Goal: Transaction & Acquisition: Purchase product/service

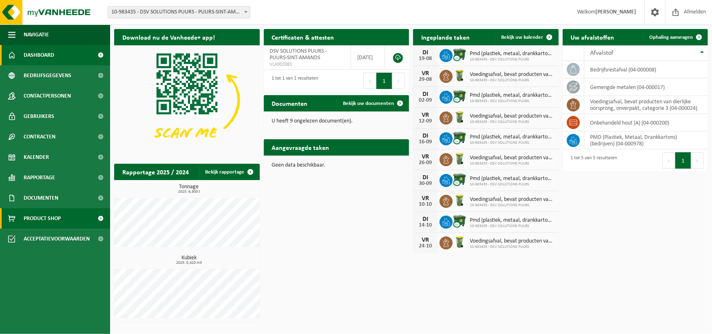
click at [40, 216] on span "Product Shop" at bounding box center [42, 218] width 37 height 20
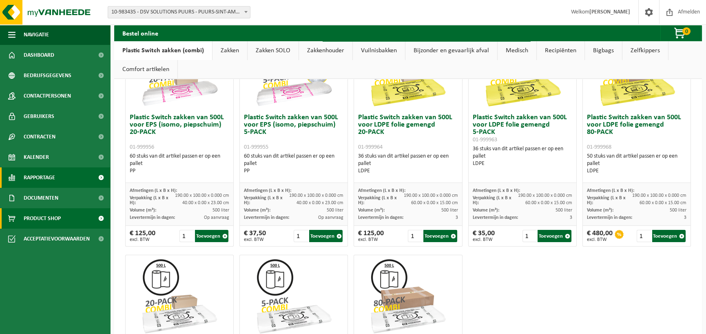
scroll to position [283, 0]
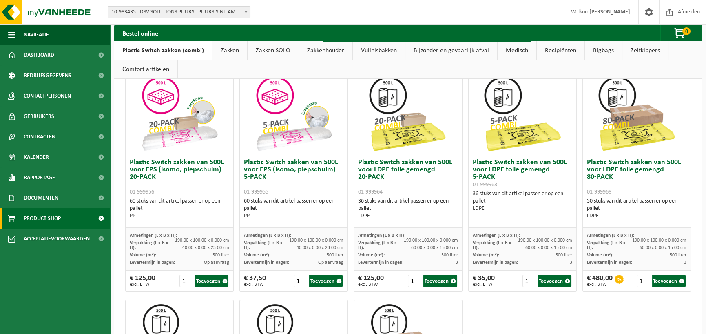
click at [227, 53] on link "Zakken" at bounding box center [229, 50] width 35 height 19
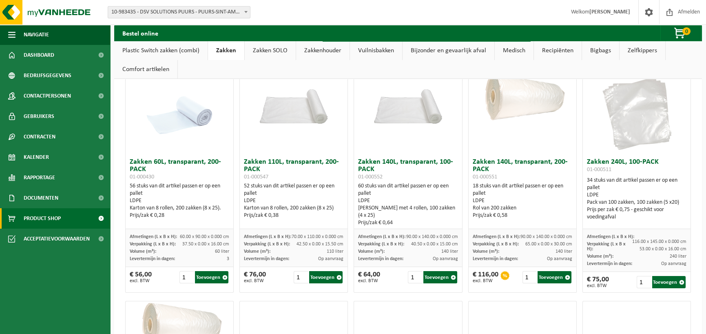
scroll to position [0, 0]
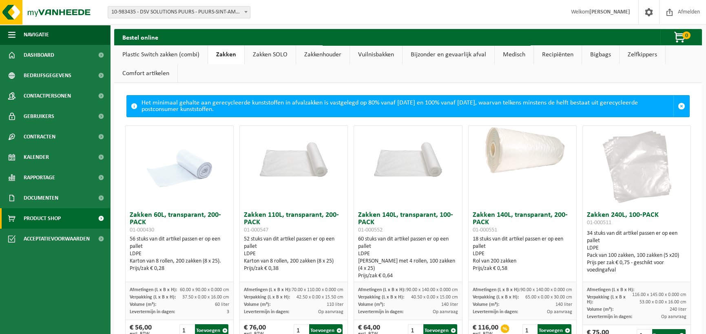
click at [273, 53] on link "Zakken SOLO" at bounding box center [270, 54] width 51 height 19
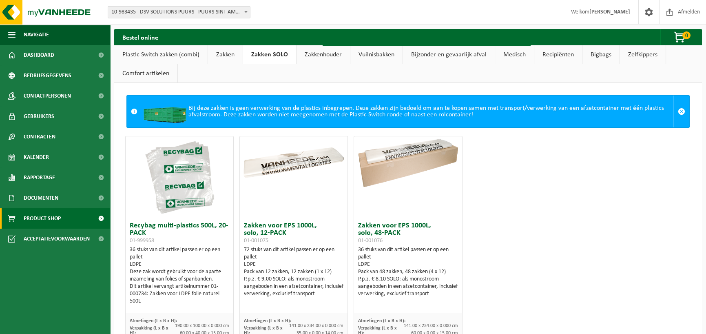
click at [222, 59] on link "Zakken" at bounding box center [225, 54] width 35 height 19
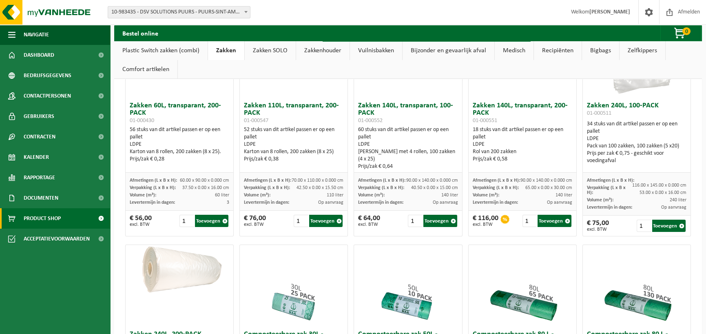
scroll to position [82, 0]
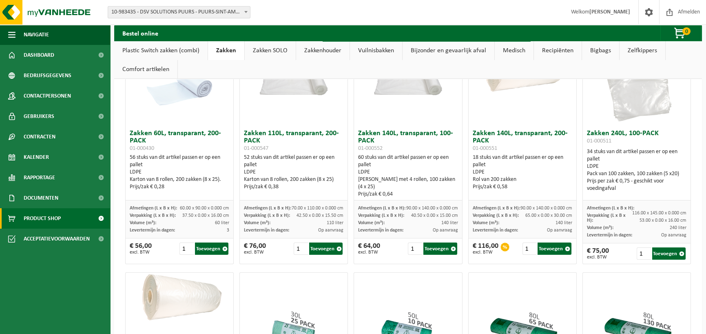
click at [384, 135] on h3 "Zakken 140L, transparant, 100-PACK 01-000552" at bounding box center [408, 141] width 100 height 22
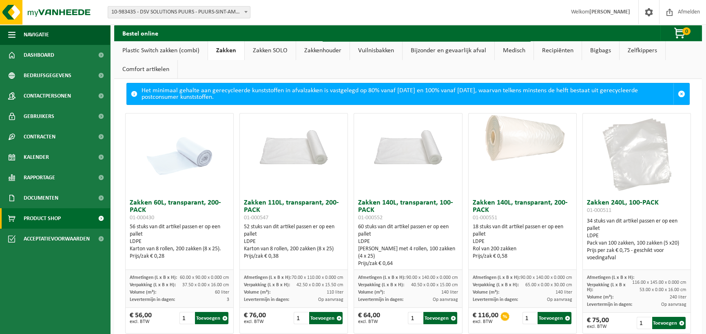
scroll to position [0, 0]
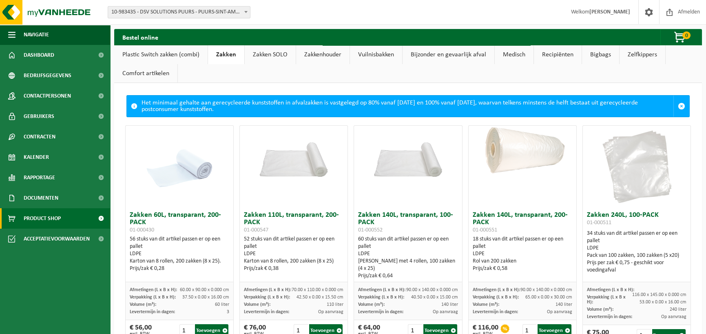
click at [404, 165] on img at bounding box center [408, 153] width 108 height 54
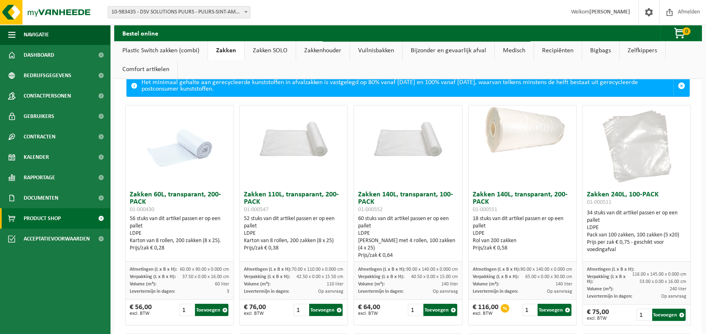
scroll to position [41, 0]
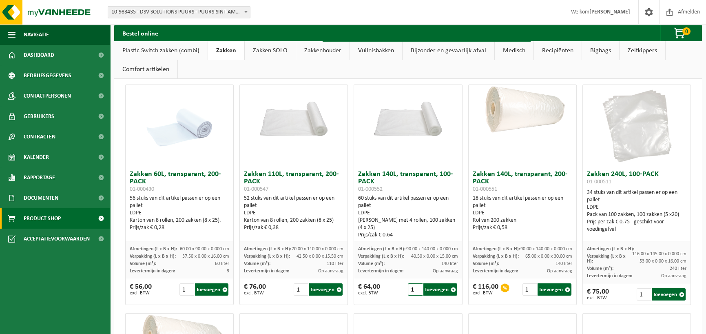
click at [413, 292] on input "1" at bounding box center [415, 289] width 15 height 12
click at [414, 288] on input "2" at bounding box center [415, 289] width 15 height 12
click at [435, 289] on button "Toevoegen" at bounding box center [439, 289] width 33 height 12
type input "1"
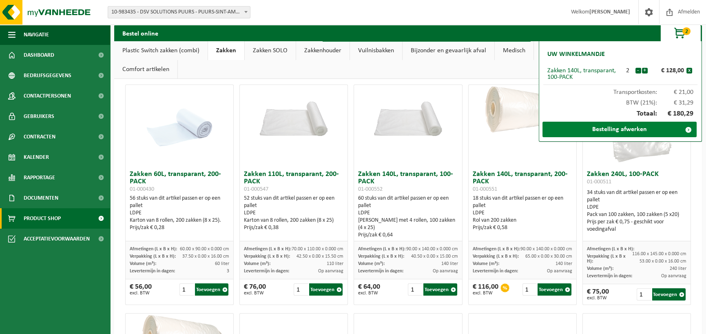
click at [637, 132] on link "Bestelling afwerken" at bounding box center [619, 129] width 154 height 15
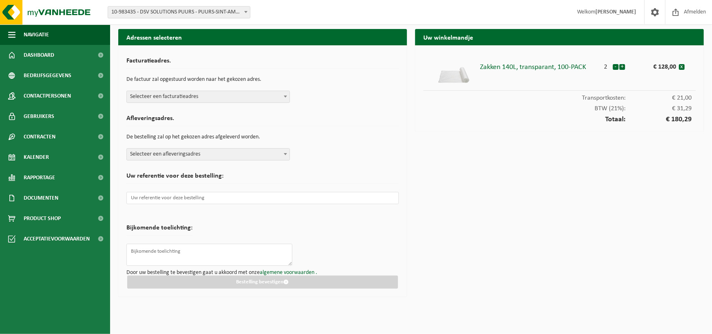
click at [218, 96] on span "Selecteer een facturatieadres" at bounding box center [208, 96] width 163 height 11
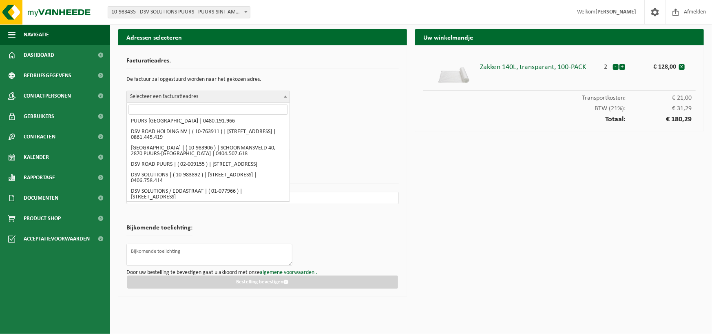
scroll to position [27, 0]
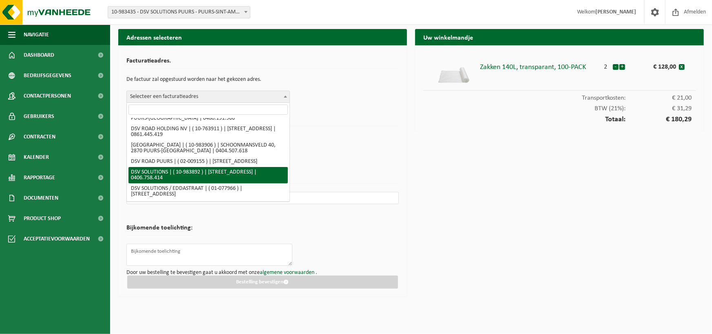
select select "163504"
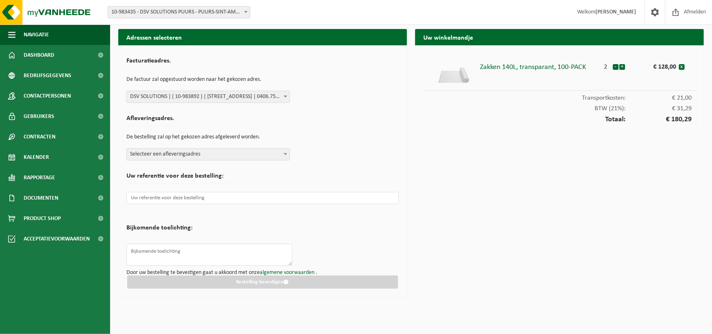
click at [183, 137] on p "De bestelling zal op het gekozen adres afgeleverd worden." at bounding box center [262, 137] width 272 height 14
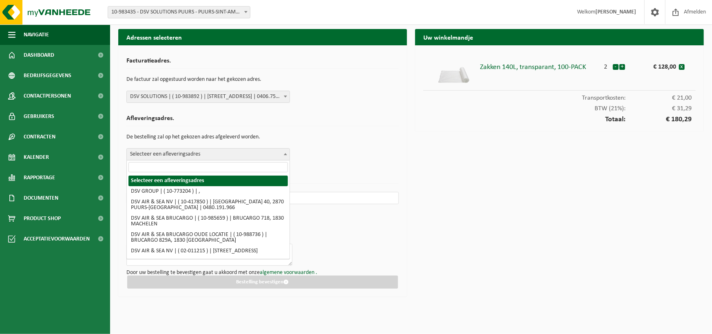
click at [187, 150] on span "Selecteer een afleveringsadres" at bounding box center [208, 153] width 163 height 11
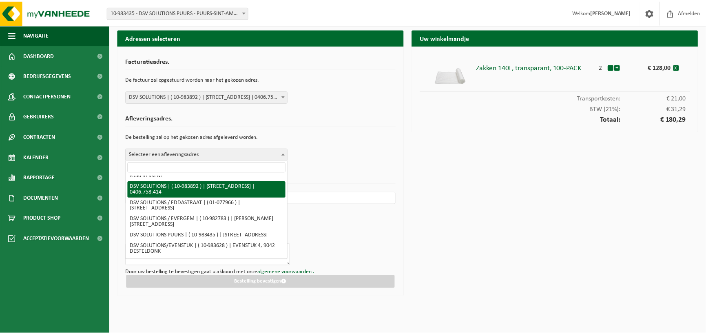
scroll to position [168, 0]
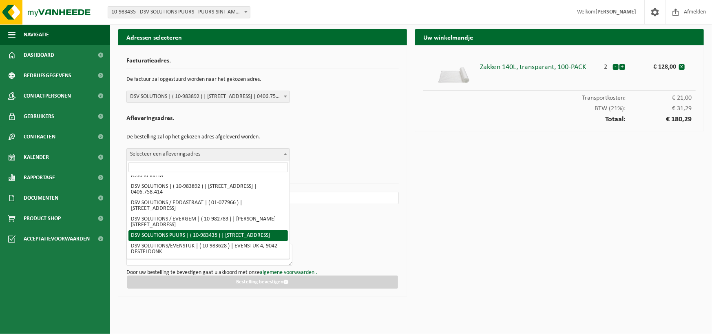
select select "163222"
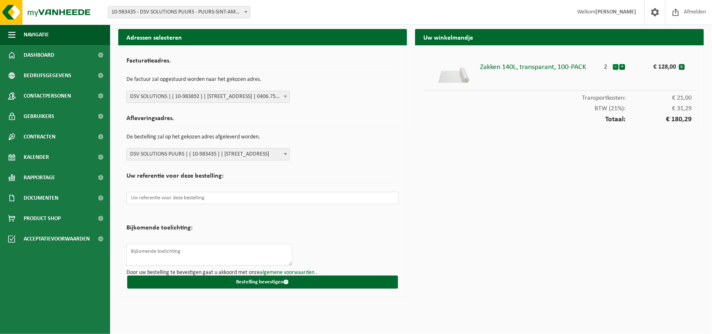
click at [615, 69] on button "-" at bounding box center [616, 67] width 6 height 6
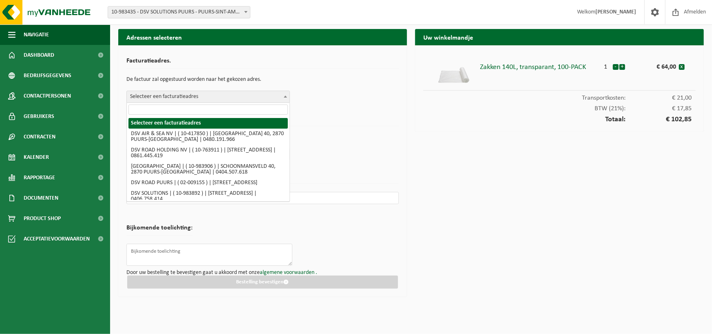
click at [270, 101] on span "Selecteer een facturatieadres" at bounding box center [208, 96] width 163 height 11
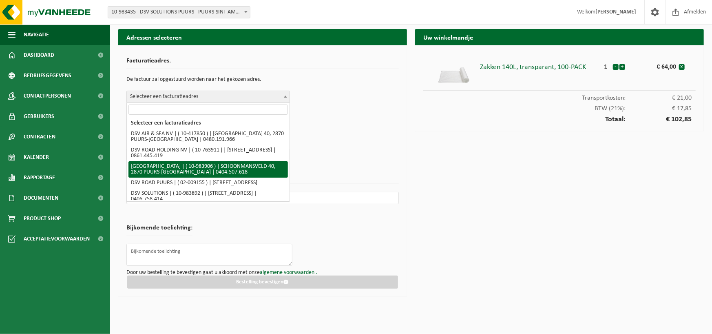
scroll to position [27, 0]
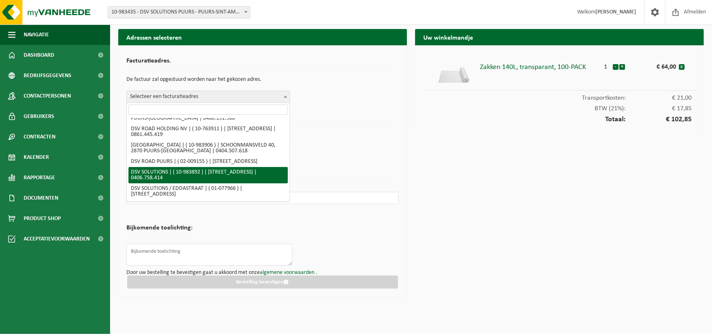
select select "163504"
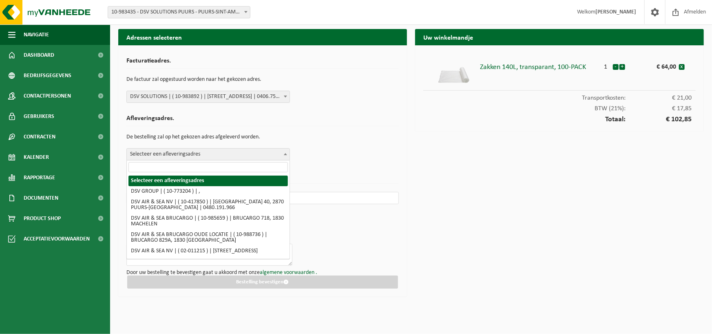
click at [187, 157] on span "Selecteer een afleveringsadres" at bounding box center [208, 153] width 163 height 11
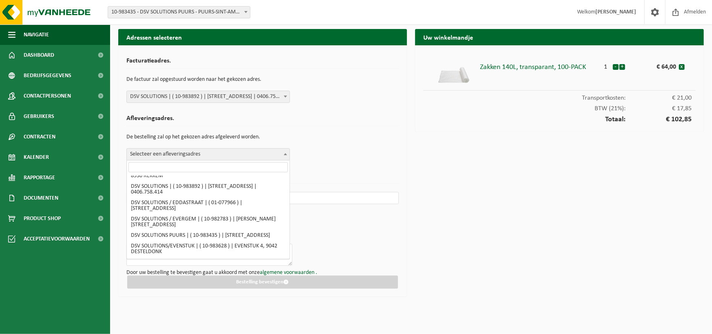
scroll to position [157, 0]
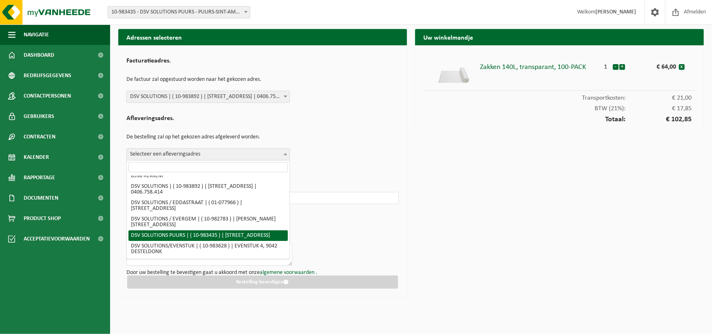
select select "163222"
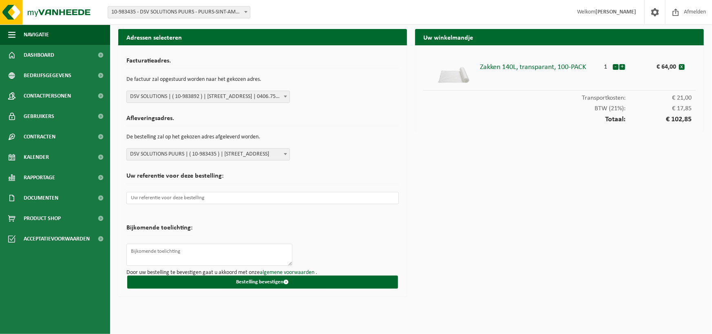
click at [457, 75] on img at bounding box center [453, 72] width 49 height 24
click at [499, 70] on div "Zakken 140L, transparant, 100-PACK" at bounding box center [539, 65] width 119 height 11
click at [498, 65] on div "Zakken 140L, transparant, 100-PACK" at bounding box center [539, 65] width 119 height 11
click at [166, 250] on textarea at bounding box center [209, 254] width 166 height 22
type textarea "c"
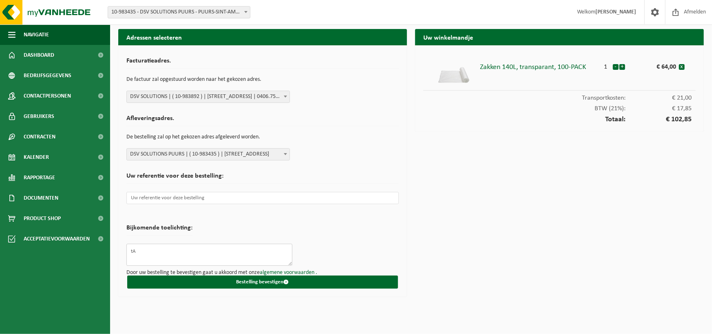
type textarea "t"
type textarea "TAV ELIAH HEYLEN"
drag, startPoint x: 482, startPoint y: 65, endPoint x: 591, endPoint y: 65, distance: 109.3
click at [591, 65] on div "Zakken 140L, transparant, 100-PACK" at bounding box center [539, 65] width 119 height 11
copy div "Zakken 140L, transparant, 100-PACK"
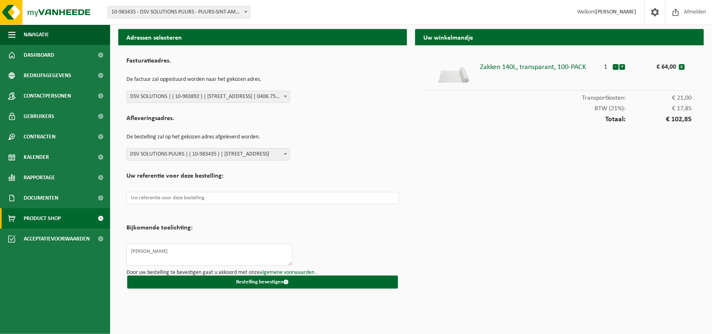
click at [65, 223] on link "Product Shop" at bounding box center [55, 218] width 110 height 20
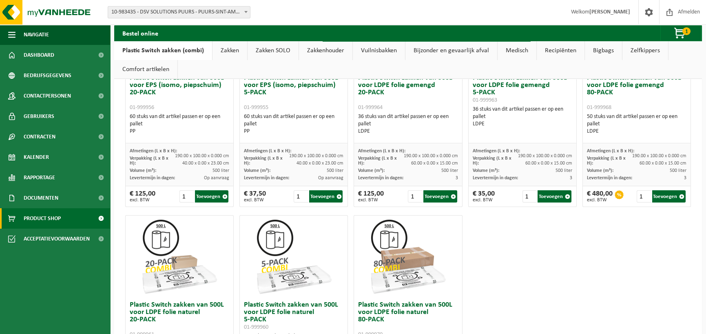
scroll to position [487, 0]
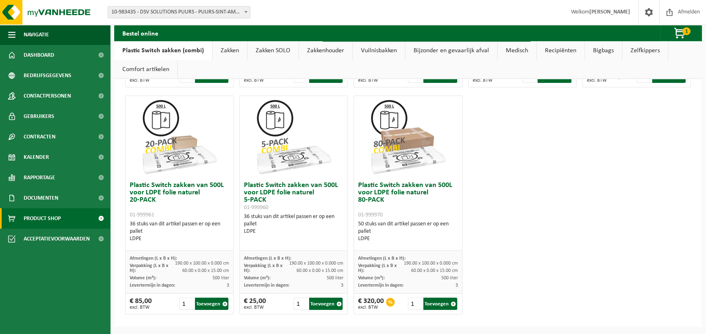
click at [274, 50] on link "Zakken SOLO" at bounding box center [273, 50] width 51 height 19
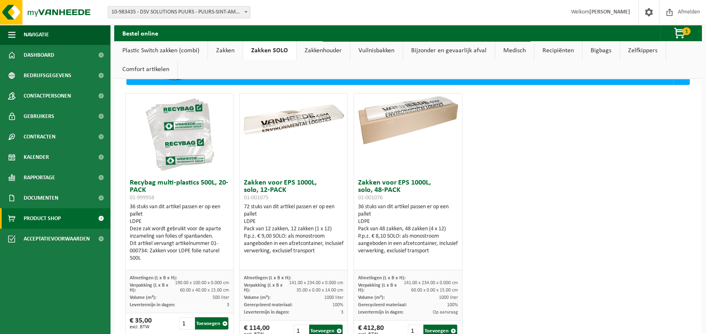
scroll to position [0, 0]
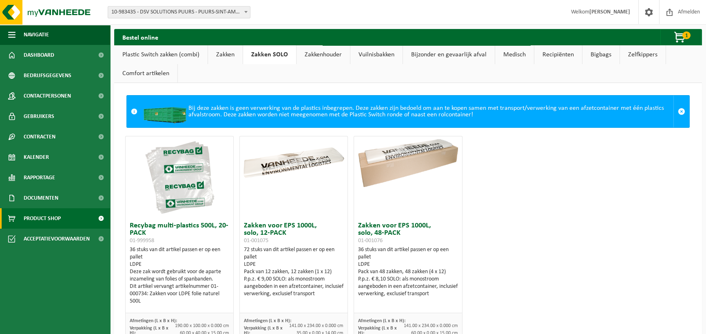
click at [226, 61] on link "Zakken" at bounding box center [225, 54] width 35 height 19
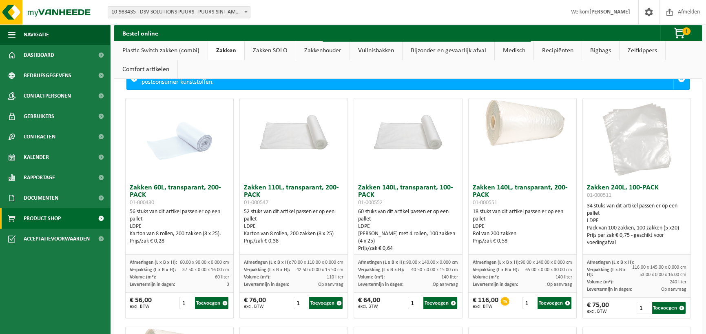
scroll to position [41, 0]
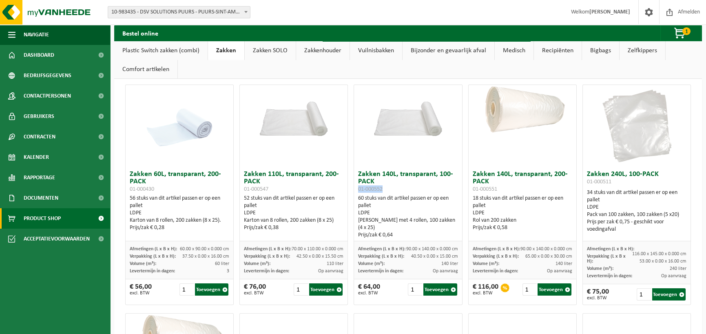
drag, startPoint x: 355, startPoint y: 188, endPoint x: 391, endPoint y: 188, distance: 35.9
click at [391, 188] on h3 "Zakken 140L, transparant, 100-PACK 01-000552" at bounding box center [408, 181] width 100 height 22
copy span "01-000552"
click at [355, 170] on div "Zakken 140L, transparant, 100-PACK 01-000552 60 stuks van dit artikel passen er…" at bounding box center [408, 203] width 108 height 75
drag, startPoint x: 356, startPoint y: 173, endPoint x: 397, endPoint y: 179, distance: 41.8
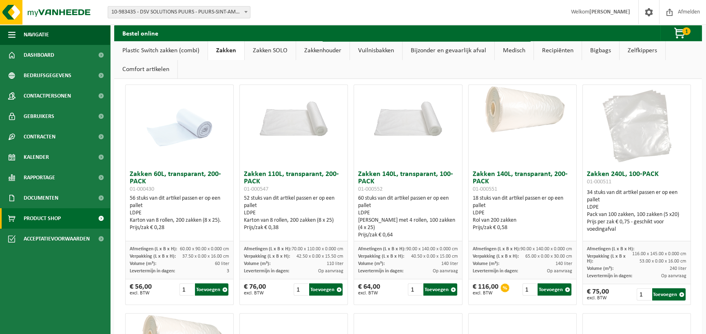
click at [397, 179] on h3 "Zakken 140L, transparant, 100-PACK 01-000552" at bounding box center [408, 181] width 100 height 22
copy h3 "Zakken 140L, transparant, 100-PACK"
drag, startPoint x: 403, startPoint y: 248, endPoint x: 431, endPoint y: 247, distance: 28.6
click at [431, 247] on span "90.00 x 140.00 x 0.000 cm" at bounding box center [432, 248] width 52 height 5
copy span "90.00 x 140.00"
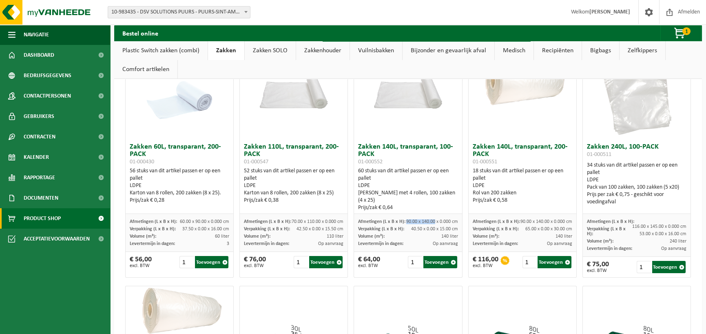
scroll to position [82, 0]
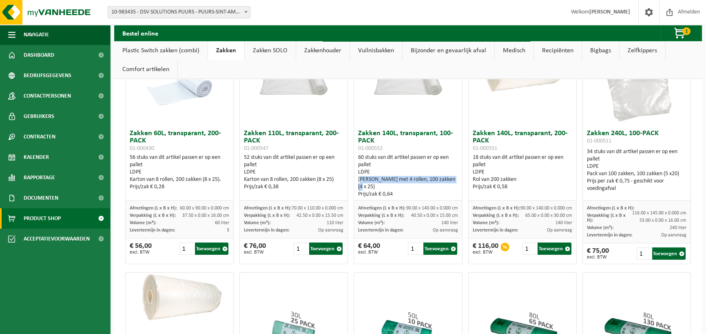
drag, startPoint x: 356, startPoint y: 178, endPoint x: 449, endPoint y: 179, distance: 92.6
click at [449, 179] on div "[PERSON_NAME] met 4 rollen, 100 zakken (4 x 25)" at bounding box center [408, 183] width 100 height 15
copy div "[PERSON_NAME] met 4 rollen, 100 zakken (4 x 25)"
click at [687, 24] on div "Vestiging: 10-983435 - DSV SOLUTIONS PUURS - PUURS-SINT-AMANDS 10-983435 - DSV …" at bounding box center [353, 12] width 706 height 25
click at [685, 27] on span "1" at bounding box center [686, 31] width 8 height 8
